Goal: Navigation & Orientation: Find specific page/section

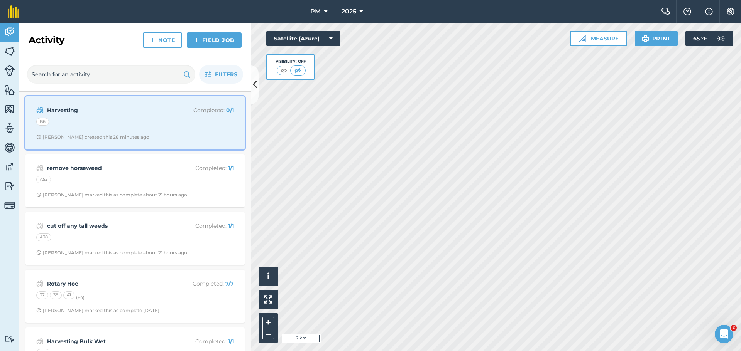
click at [156, 121] on div "B6" at bounding box center [135, 123] width 198 height 10
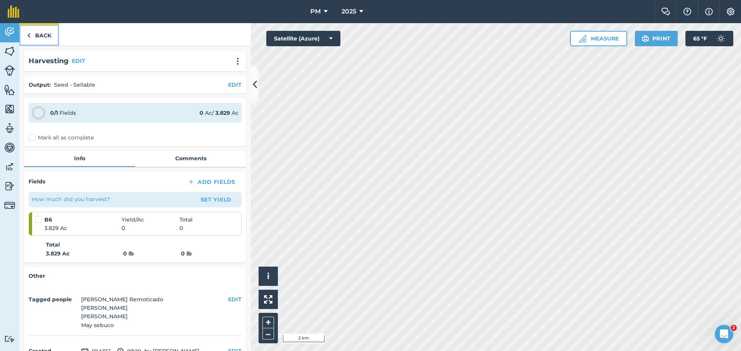
click at [36, 37] on link "Back" at bounding box center [39, 34] width 40 height 23
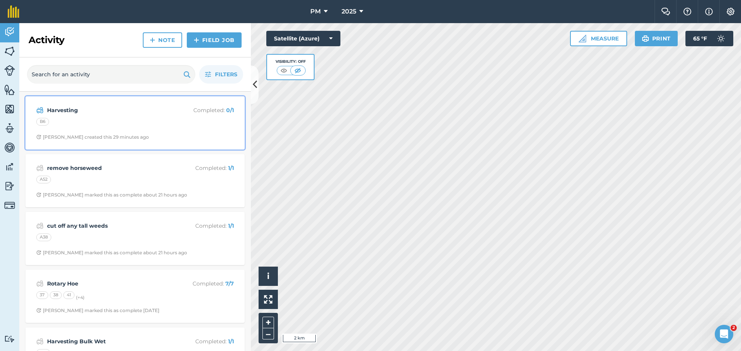
click at [88, 121] on div "B6" at bounding box center [135, 123] width 198 height 10
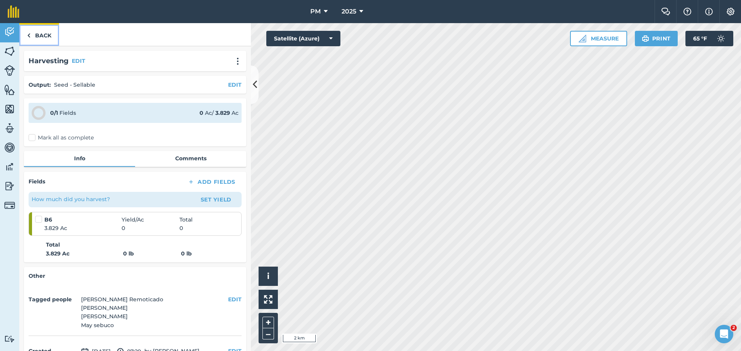
click at [39, 29] on link "Back" at bounding box center [39, 34] width 40 height 23
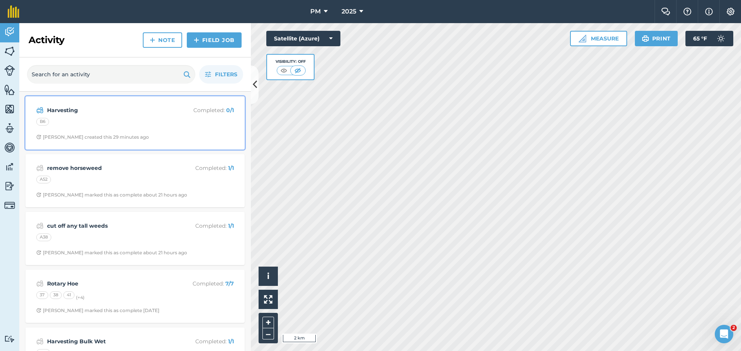
click at [106, 126] on div "B6" at bounding box center [135, 123] width 198 height 10
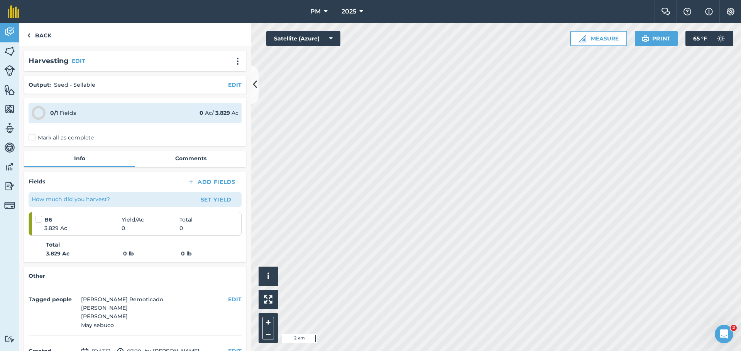
click at [44, 220] on div at bounding box center [39, 220] width 9 height 8
click at [93, 118] on div "0 / 1 Fields 0 Ac / 3.829 Ac" at bounding box center [135, 113] width 213 height 20
click at [26, 35] on link "Back" at bounding box center [39, 34] width 40 height 23
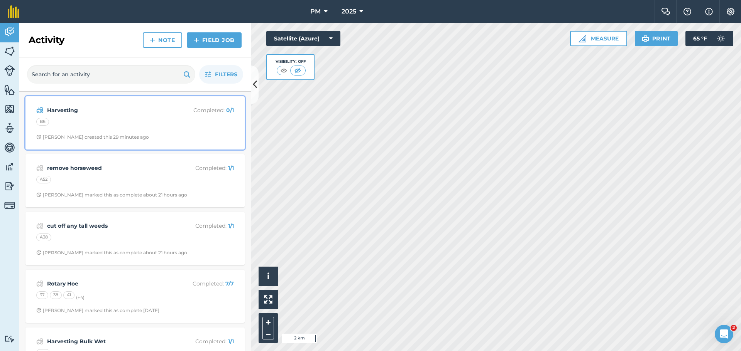
click at [46, 123] on div "B6" at bounding box center [42, 122] width 13 height 8
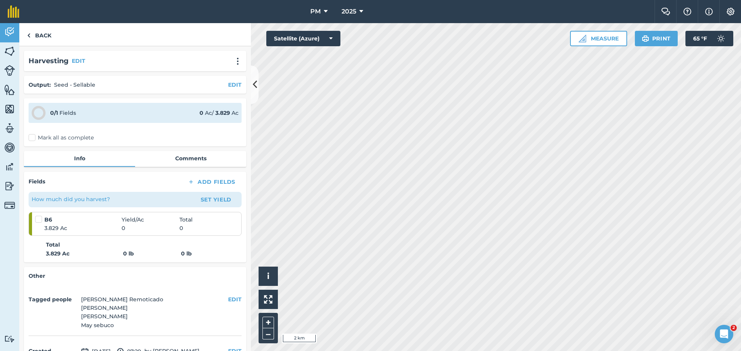
click at [71, 229] on span "3.829 Ac" at bounding box center [82, 228] width 77 height 8
click at [44, 28] on link "Back" at bounding box center [39, 34] width 40 height 23
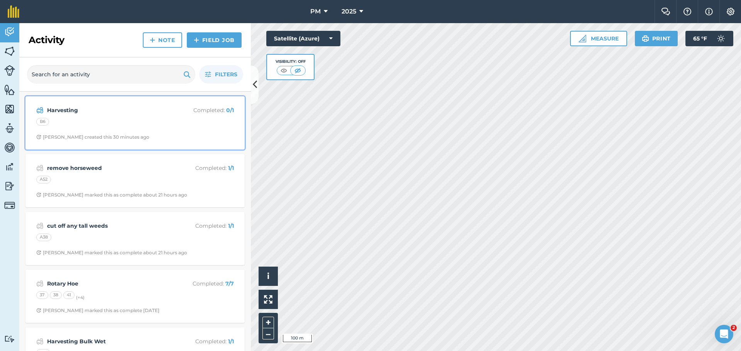
click at [51, 116] on div "Harvesting Completed : 0 / 1 B6 [PERSON_NAME] R created this 30 minutes ago" at bounding box center [135, 123] width 210 height 44
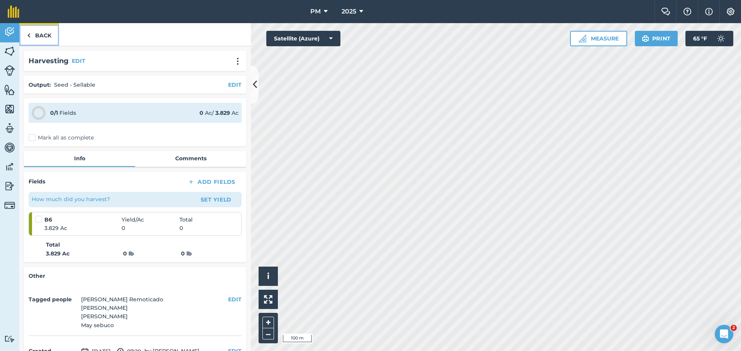
click at [37, 34] on link "Back" at bounding box center [39, 34] width 40 height 23
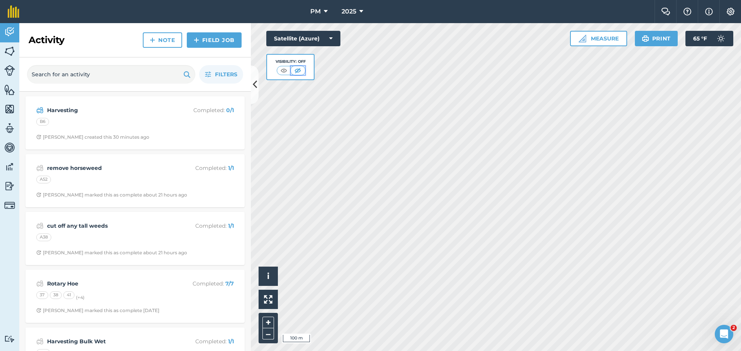
click at [296, 67] on img at bounding box center [298, 71] width 10 height 8
click at [284, 67] on img at bounding box center [284, 71] width 10 height 8
click at [304, 72] on button at bounding box center [298, 70] width 14 height 8
click at [8, 30] on img at bounding box center [9, 32] width 11 height 12
